Goal: Transaction & Acquisition: Obtain resource

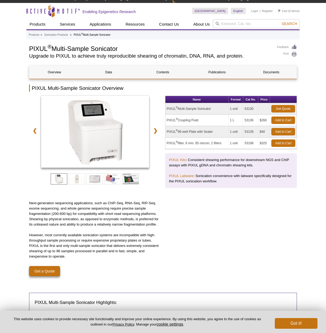
scroll to position [5, 0]
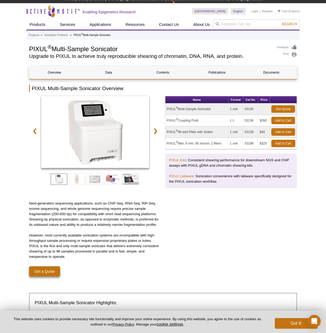
click at [149, 132] on div at bounding box center [95, 133] width 132 height 74
click at [152, 131] on link "❯" at bounding box center [155, 131] width 11 height 12
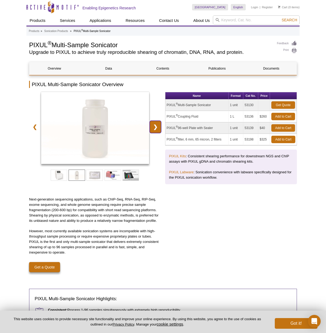
scroll to position [2, 0]
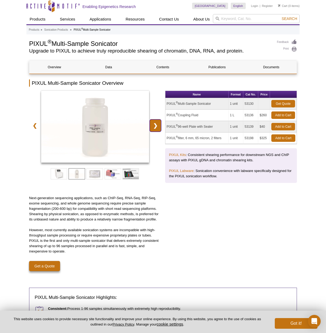
click at [153, 130] on link "❯" at bounding box center [155, 125] width 11 height 12
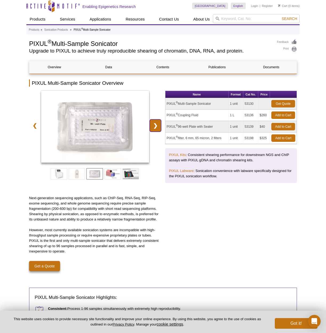
click at [153, 130] on link "❯" at bounding box center [155, 125] width 11 height 12
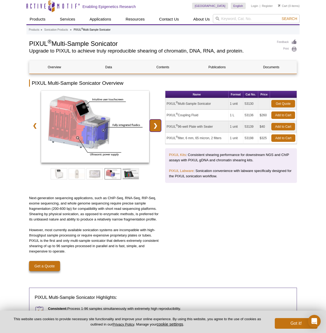
click at [153, 130] on link "❯" at bounding box center [155, 125] width 11 height 12
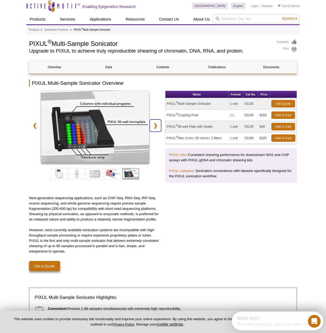
scroll to position [0, 0]
click at [31, 126] on link "❮" at bounding box center [34, 125] width 11 height 12
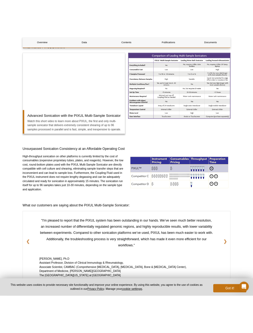
scroll to position [389, 0]
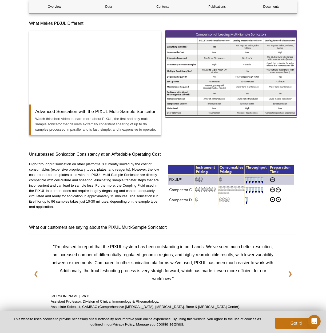
click at [207, 103] on img at bounding box center [231, 73] width 132 height 85
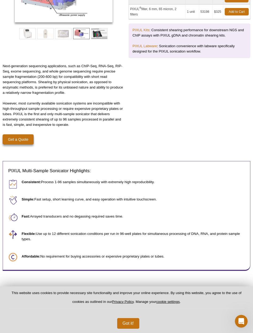
scroll to position [0, 0]
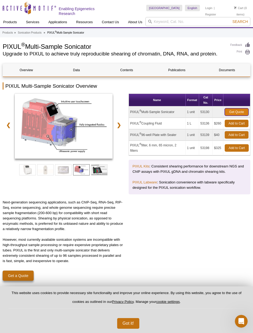
click at [242, 108] on link "Get Quote" at bounding box center [237, 111] width 24 height 7
